Goal: Task Accomplishment & Management: Manage account settings

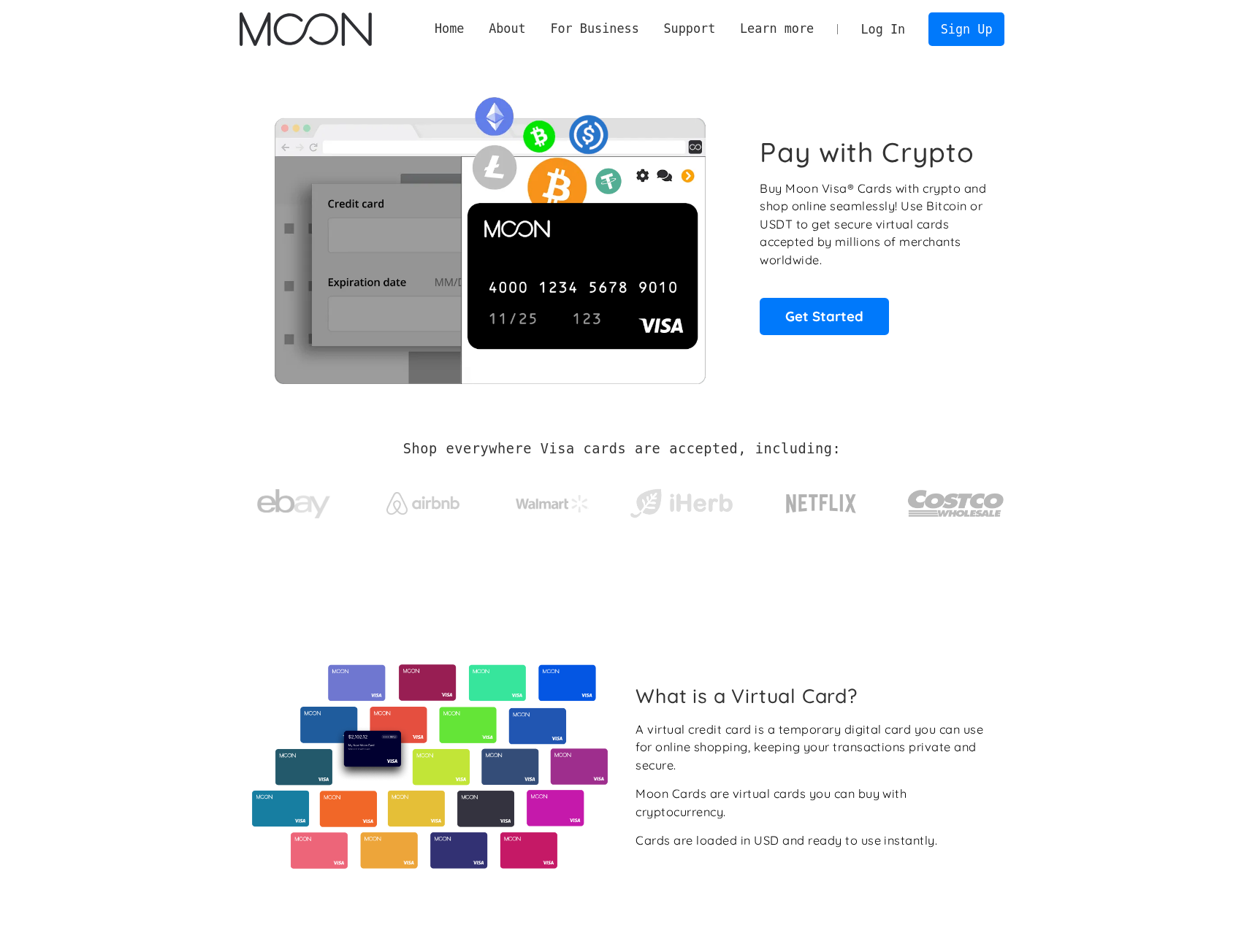
click at [895, 31] on link "Log In" at bounding box center [883, 30] width 69 height 32
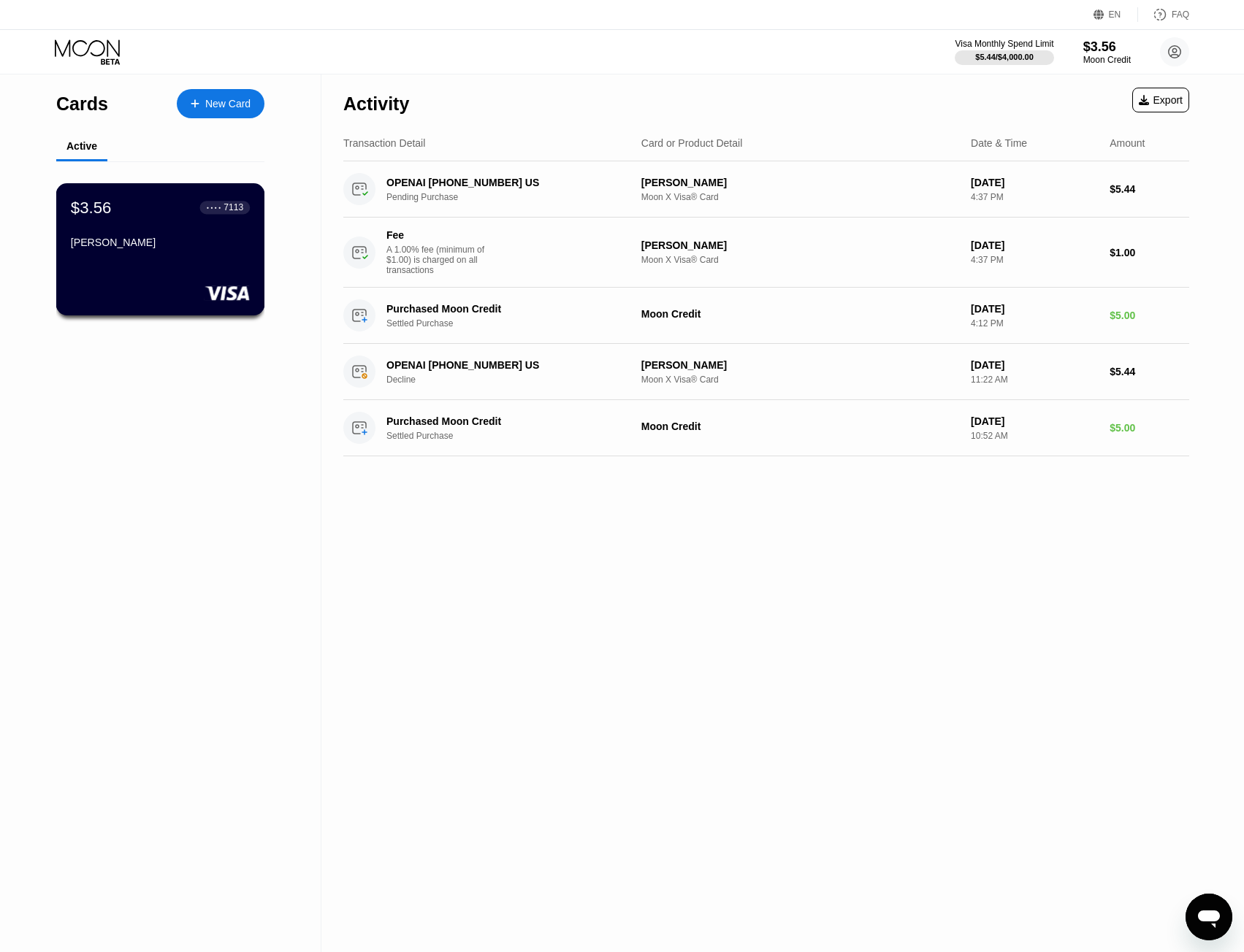
click at [158, 233] on div "$3.56 ● ● ● ● 7113 Mahdian" at bounding box center [160, 226] width 179 height 56
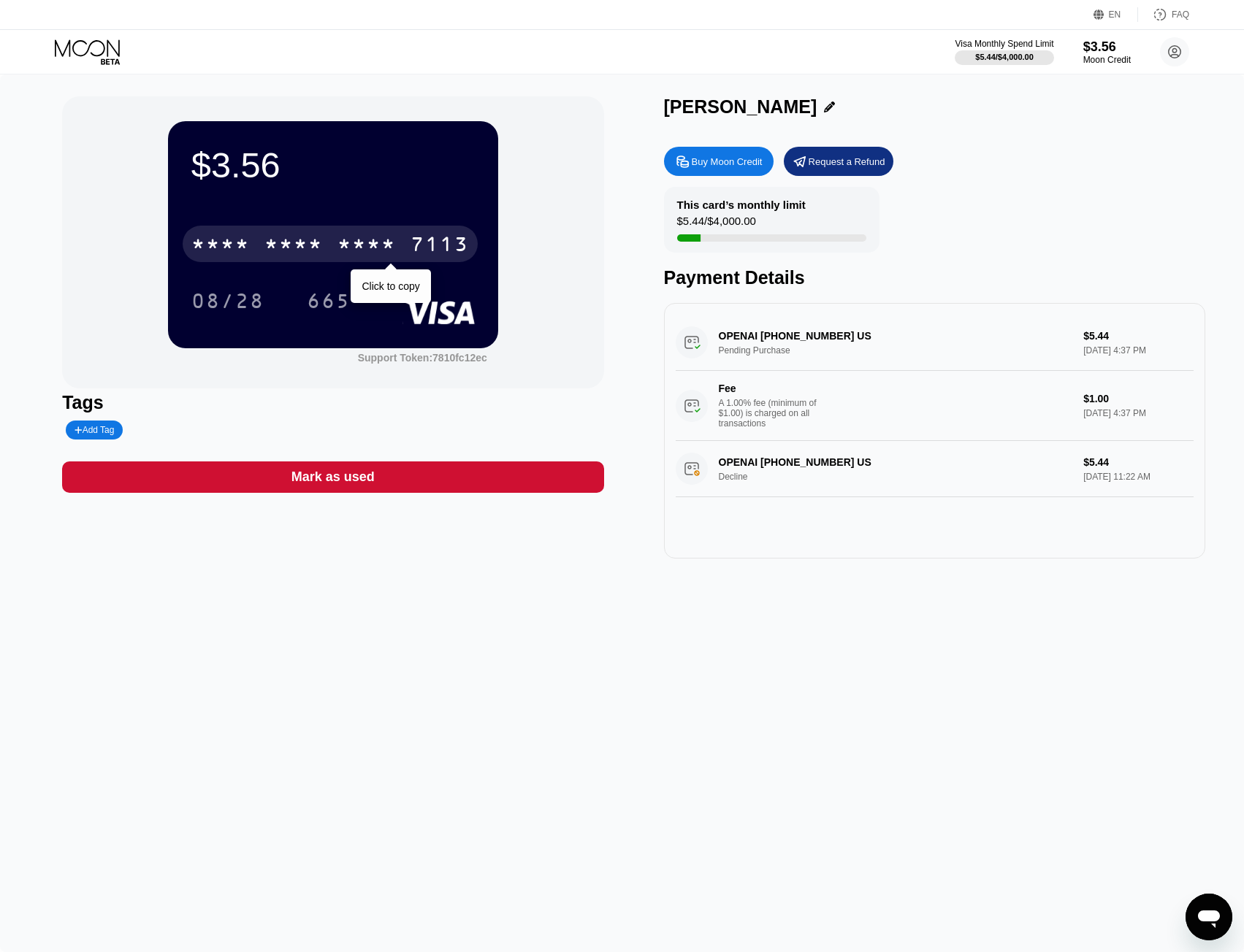
click at [402, 245] on div "* * * * * * * * * * * * 7113" at bounding box center [330, 243] width 295 height 36
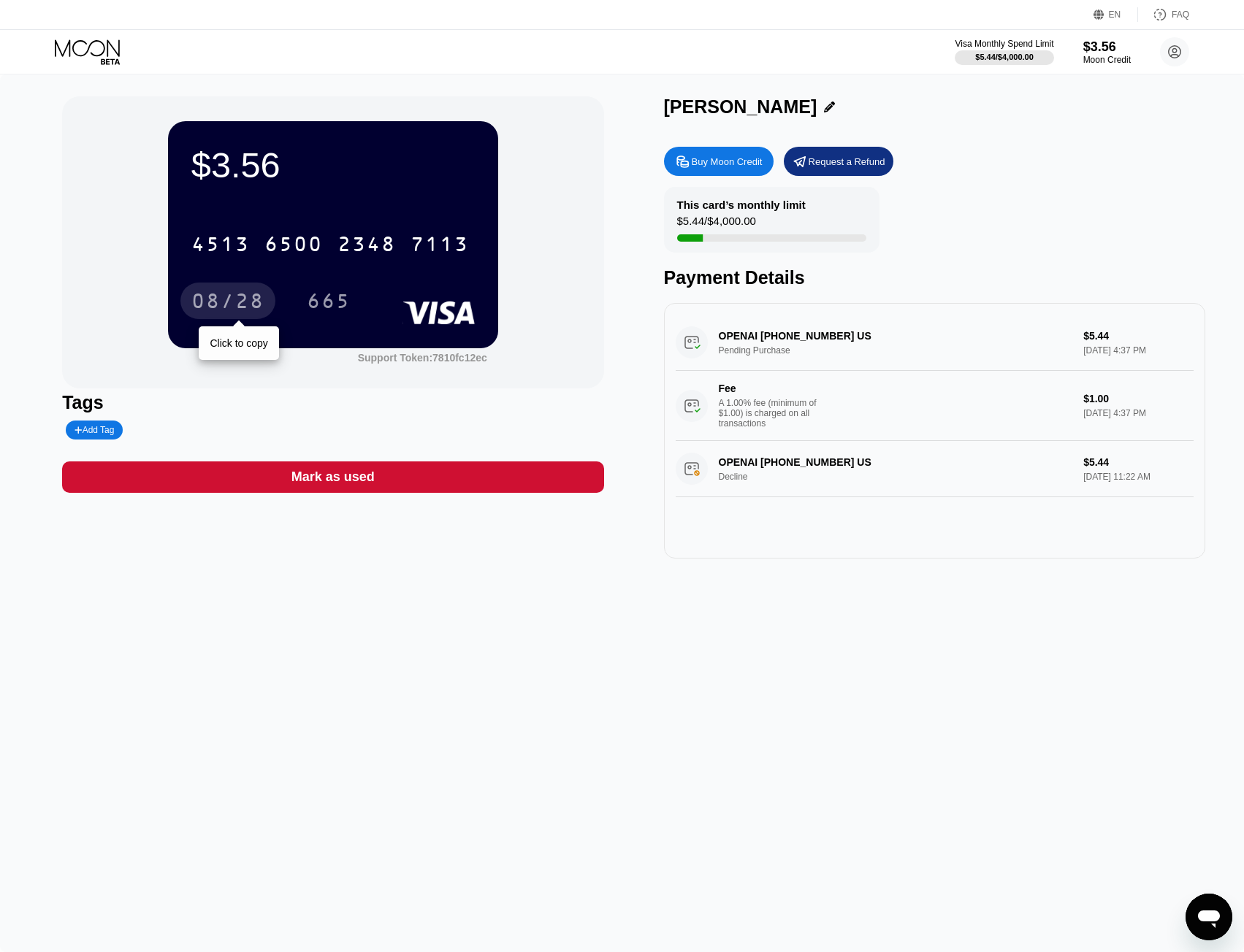
click at [235, 302] on div "08/28" at bounding box center [228, 303] width 73 height 24
click at [333, 303] on div "665" at bounding box center [329, 303] width 44 height 24
click at [342, 185] on div "$3.56" at bounding box center [333, 165] width 283 height 41
click at [74, 53] on icon at bounding box center [89, 53] width 68 height 25
